Goal: Unclear

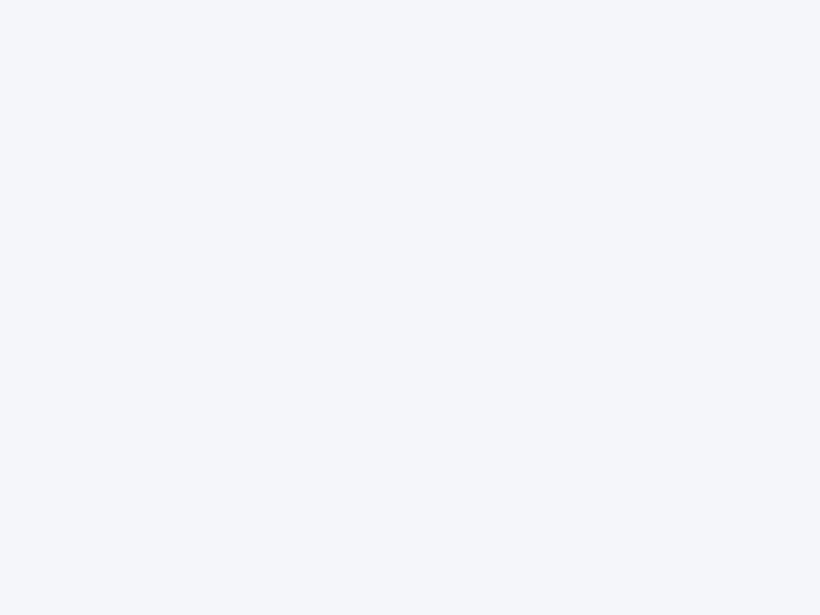
click at [410, 308] on div at bounding box center [410, 307] width 820 height 615
